Goal: Task Accomplishment & Management: Use online tool/utility

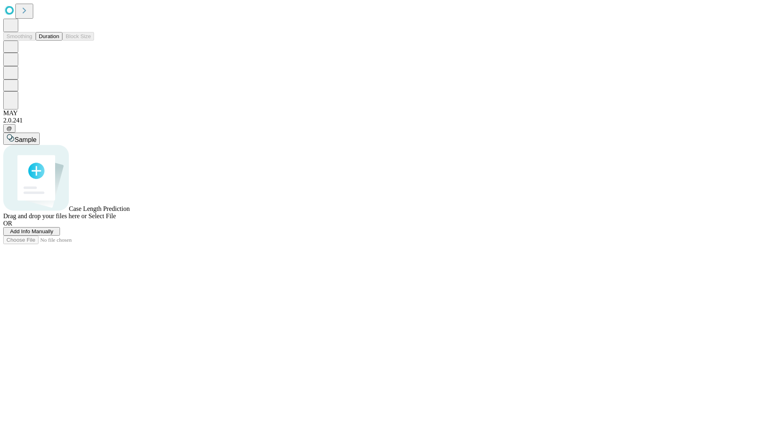
click at [59, 41] on button "Duration" at bounding box center [49, 36] width 27 height 9
click at [53, 234] on span "Add Info Manually" at bounding box center [31, 231] width 43 height 6
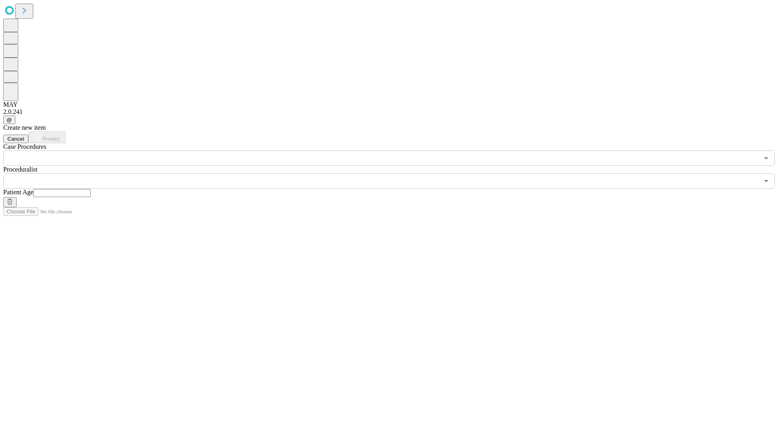
click at [91, 189] on input "text" at bounding box center [62, 193] width 58 height 8
type input "*"
click at [395, 173] on input "text" at bounding box center [381, 180] width 756 height 15
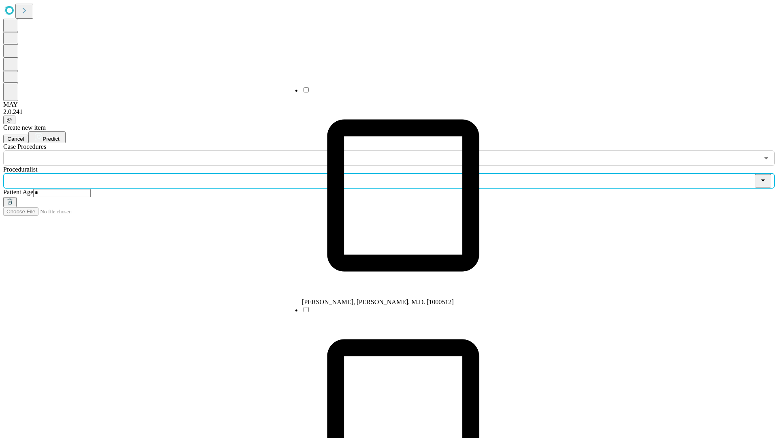
click at [395, 93] on li "[PERSON_NAME], [PERSON_NAME], M.D. [1000512]" at bounding box center [403, 196] width 203 height 220
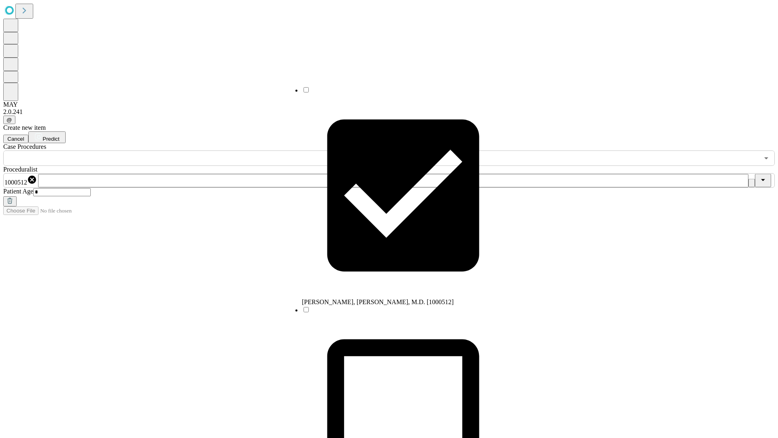
click at [170, 150] on input "text" at bounding box center [381, 157] width 756 height 15
